Goal: Task Accomplishment & Management: Manage account settings

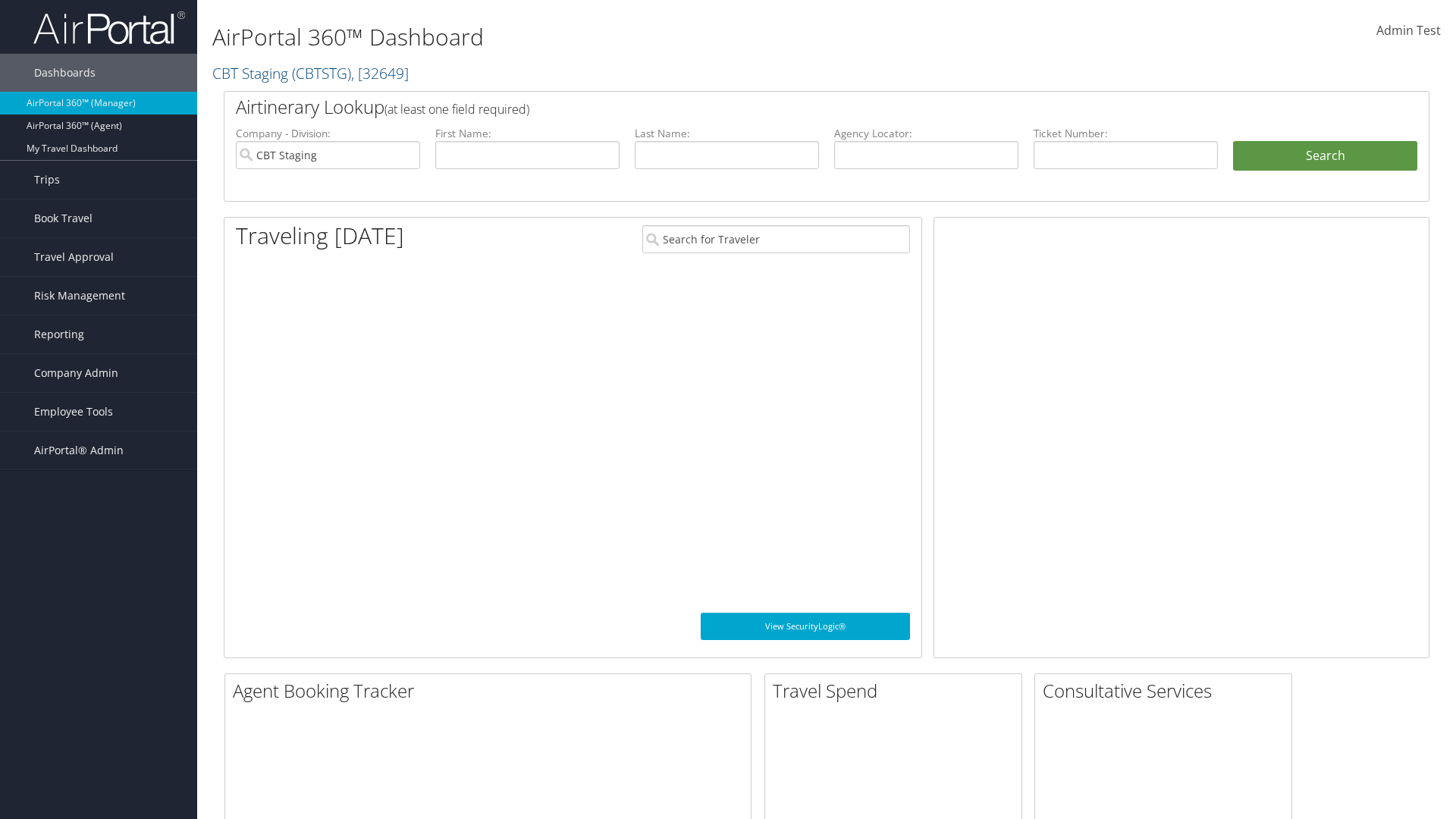
click at [98, 373] on span "Company Admin" at bounding box center [75, 372] width 84 height 38
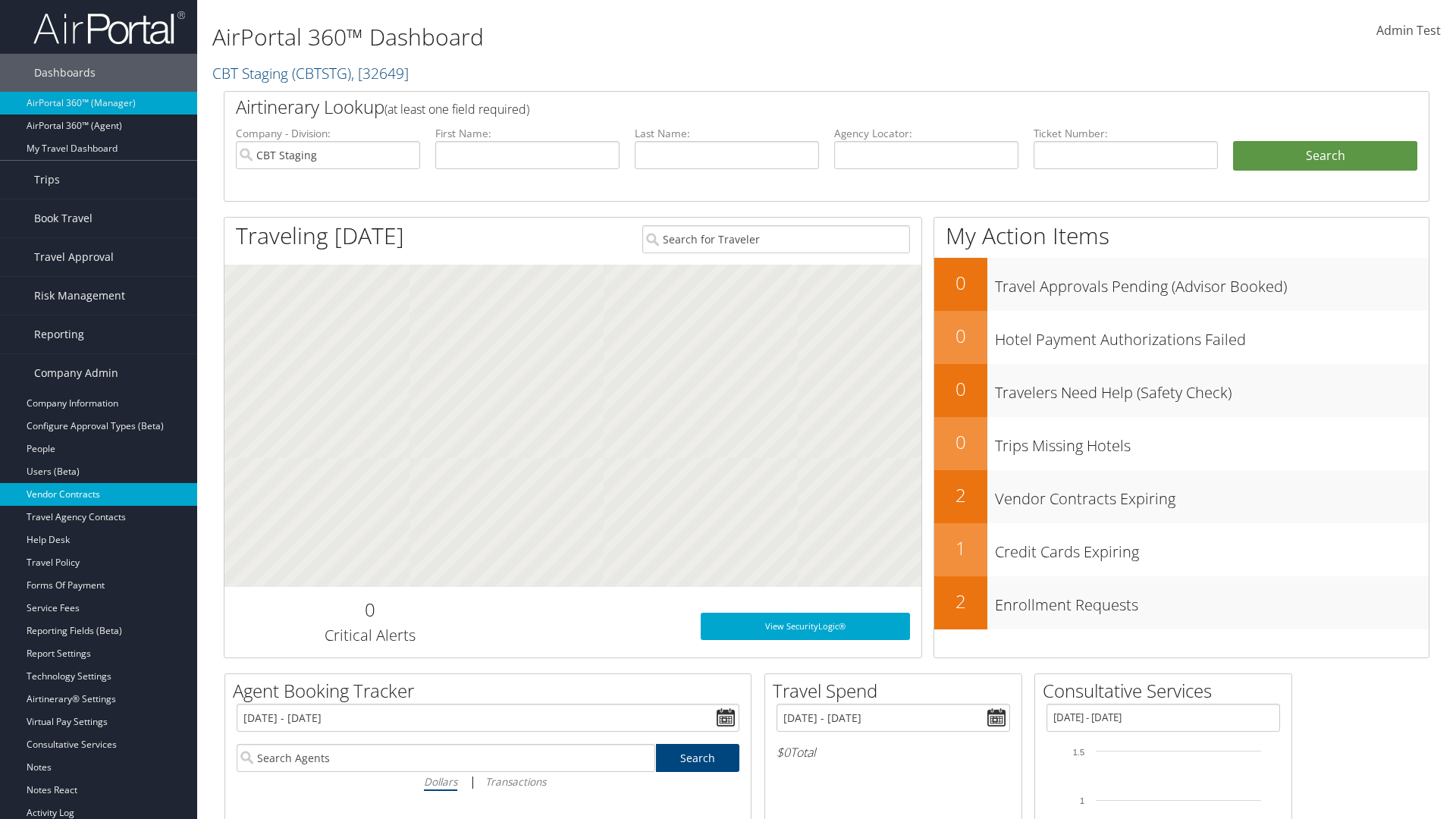
click at [98, 495] on link "Vendor Contracts" at bounding box center [98, 495] width 197 height 23
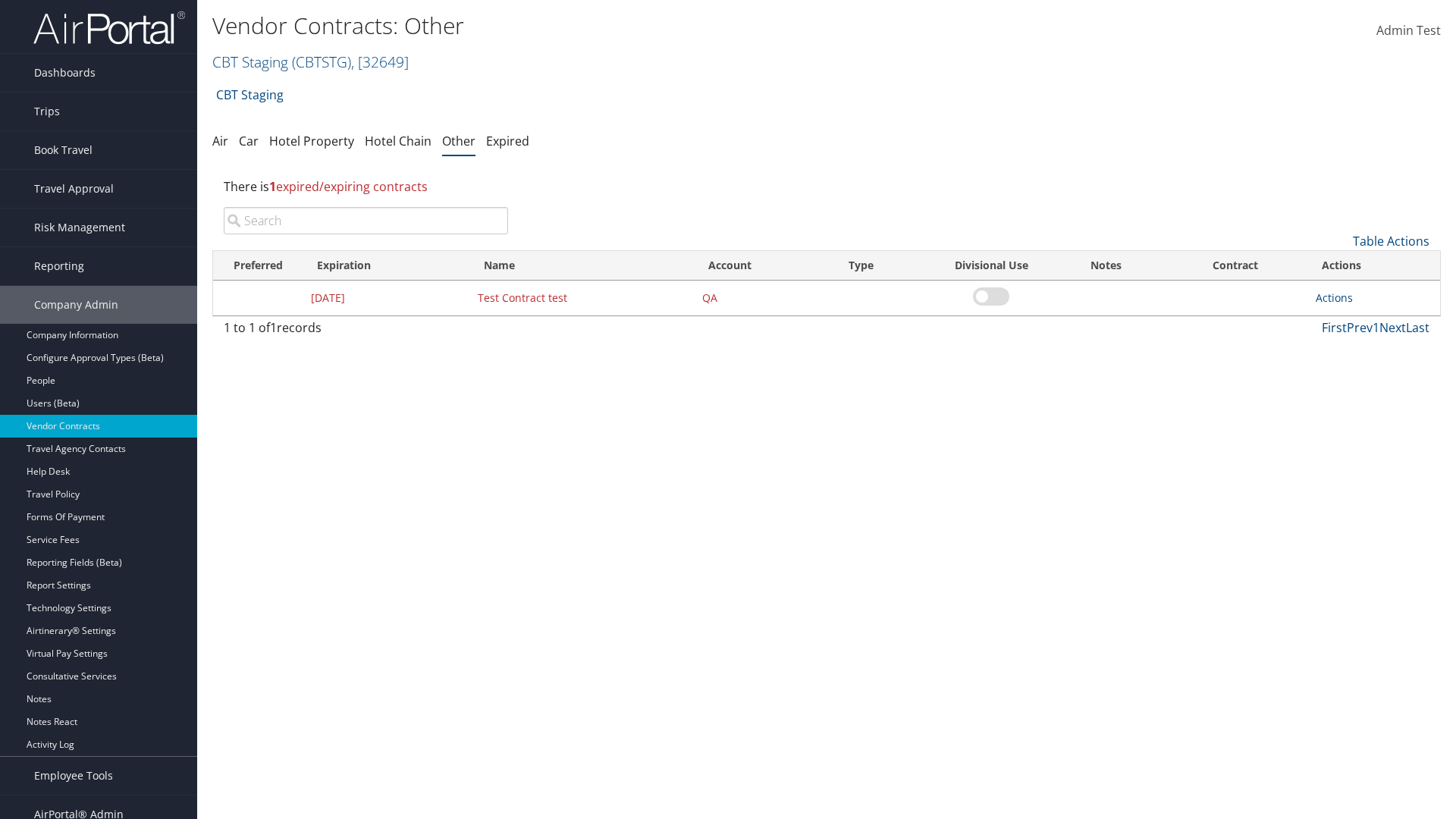
click at [366, 221] on input "search" at bounding box center [366, 221] width 285 height 27
type input "Test Contract test"
click at [1334, 297] on link "Actions" at bounding box center [1334, 297] width 38 height 14
click at [1358, 371] on link "Edit" at bounding box center [1358, 371] width 82 height 26
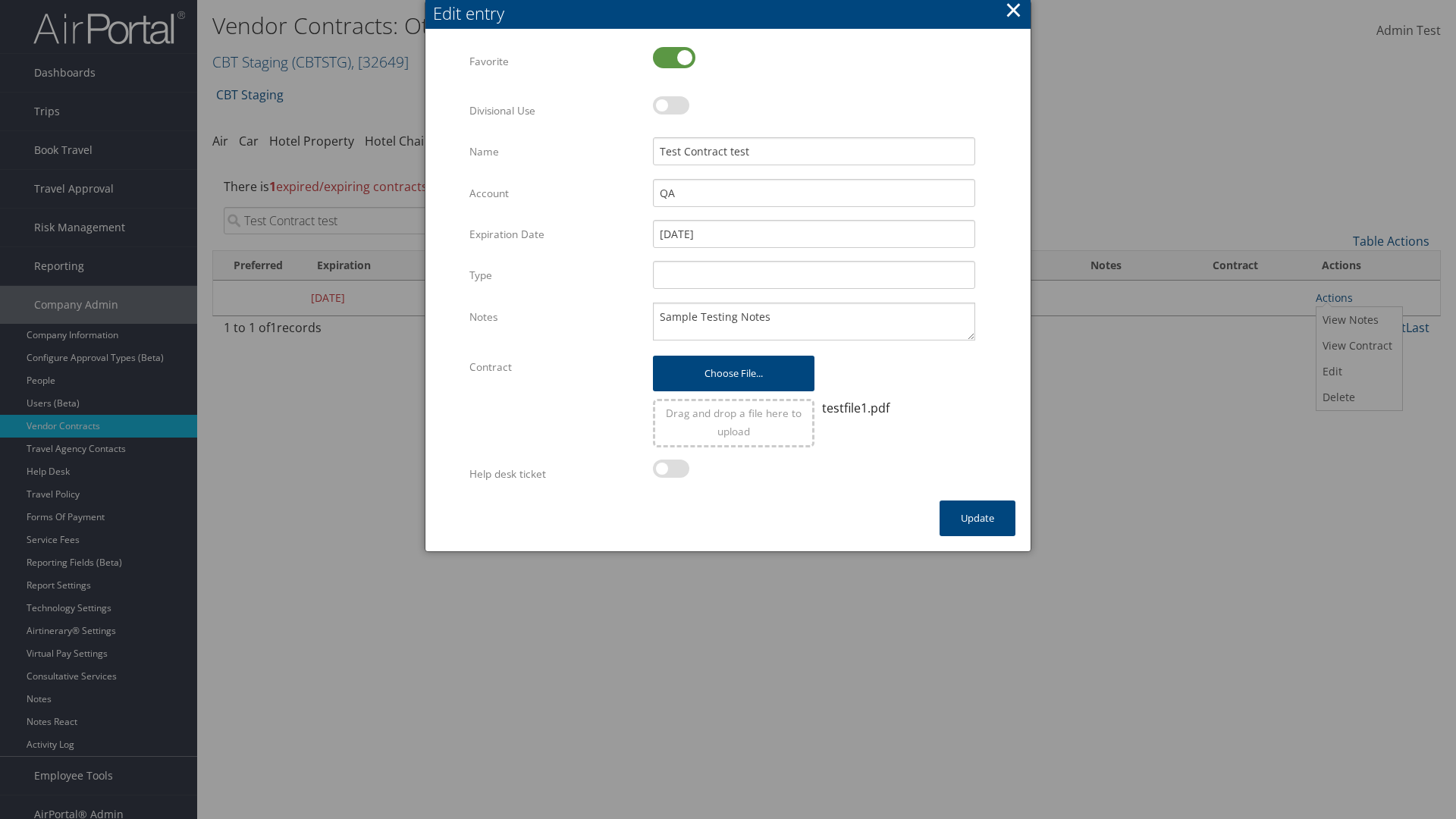
click at [674, 57] on label at bounding box center [674, 58] width 42 height 21
click at [671, 57] on input "checkbox" at bounding box center [666, 59] width 10 height 10
click at [674, 57] on label at bounding box center [674, 58] width 42 height 21
click at [671, 57] on input "checkbox" at bounding box center [666, 59] width 10 height 10
checkbox input "true"
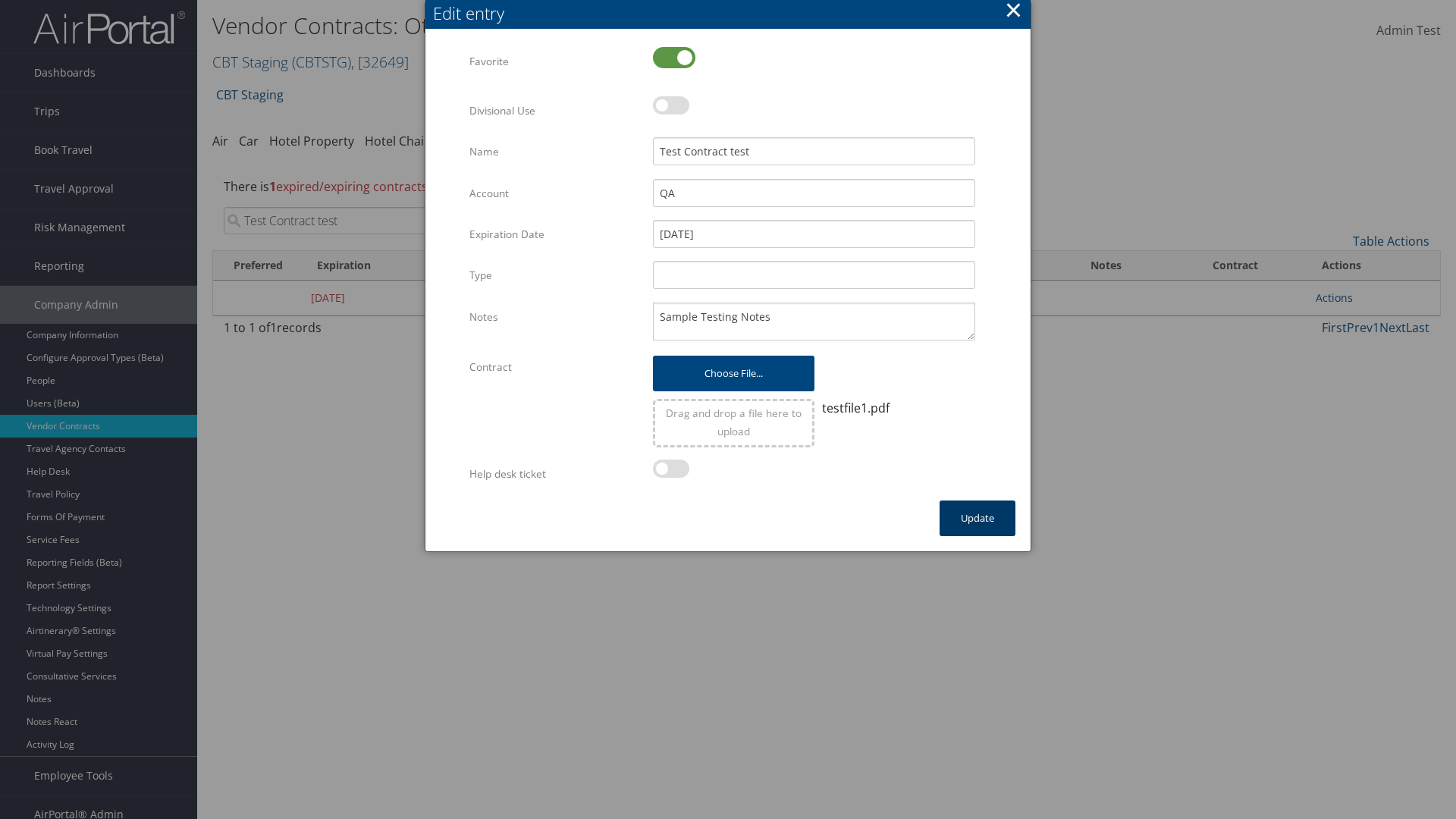
click at [977, 518] on button "Update" at bounding box center [977, 518] width 76 height 36
